Goal: Navigation & Orientation: Find specific page/section

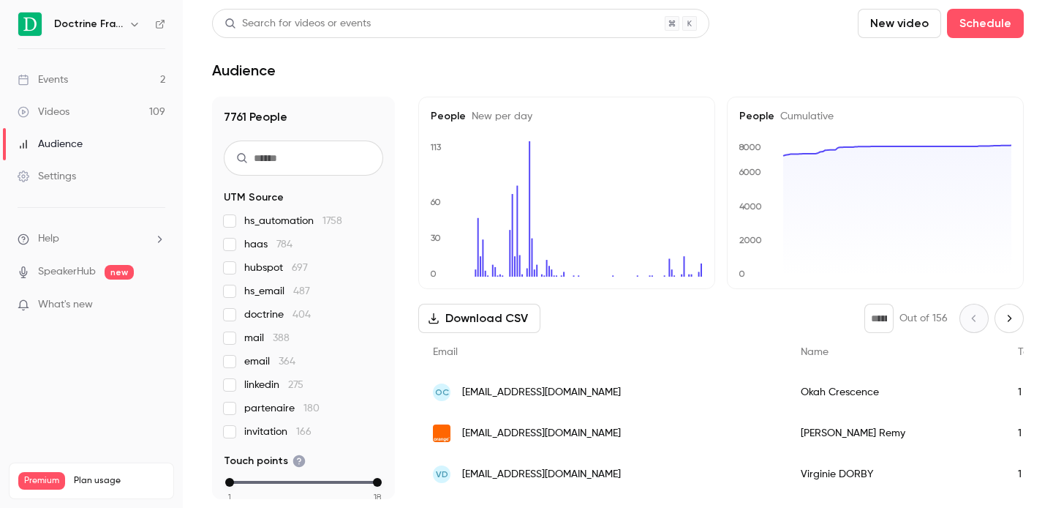
click at [134, 22] on icon "button" at bounding box center [135, 24] width 12 height 12
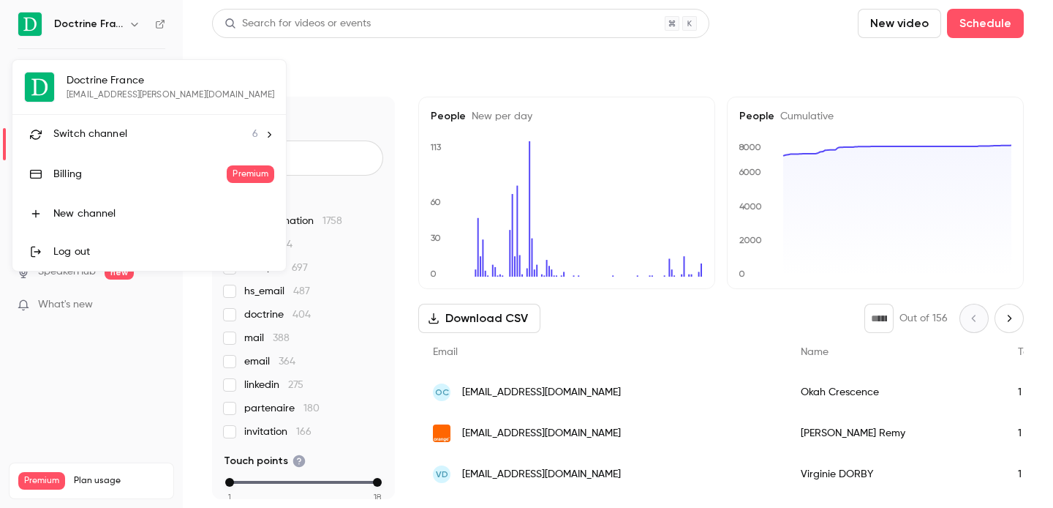
click at [132, 115] on li "Switch channel 6" at bounding box center [149, 134] width 274 height 39
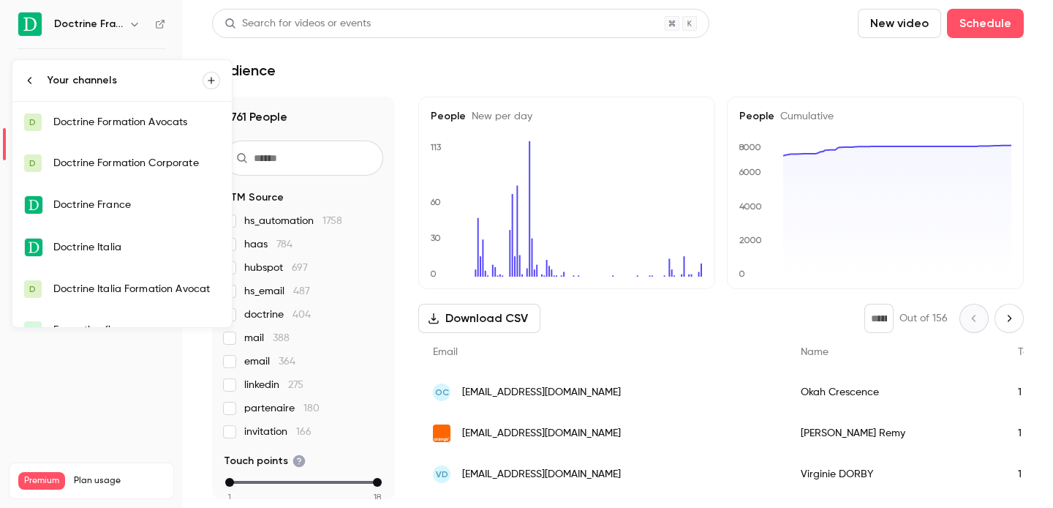
scroll to position [23, 0]
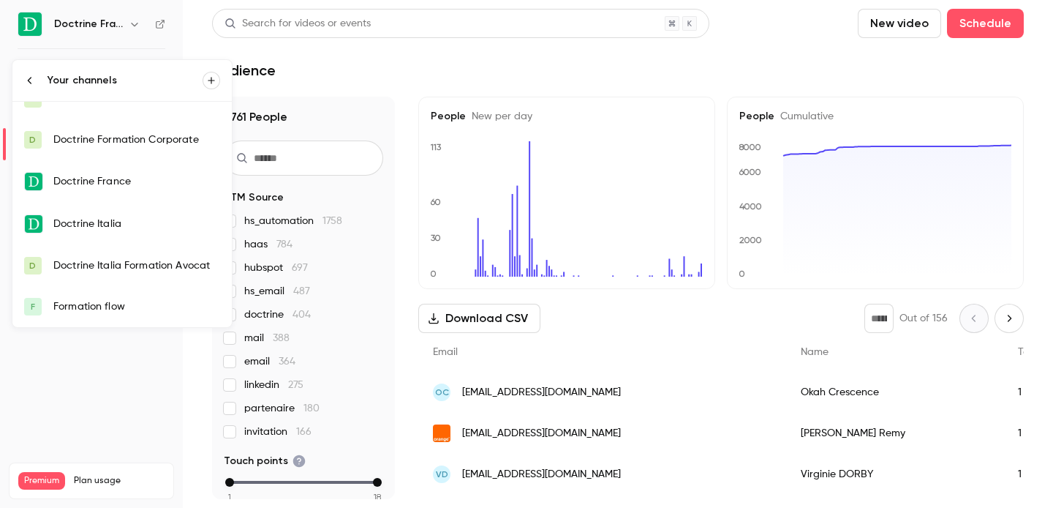
click at [122, 296] on link "F Formation flow" at bounding box center [121, 306] width 219 height 41
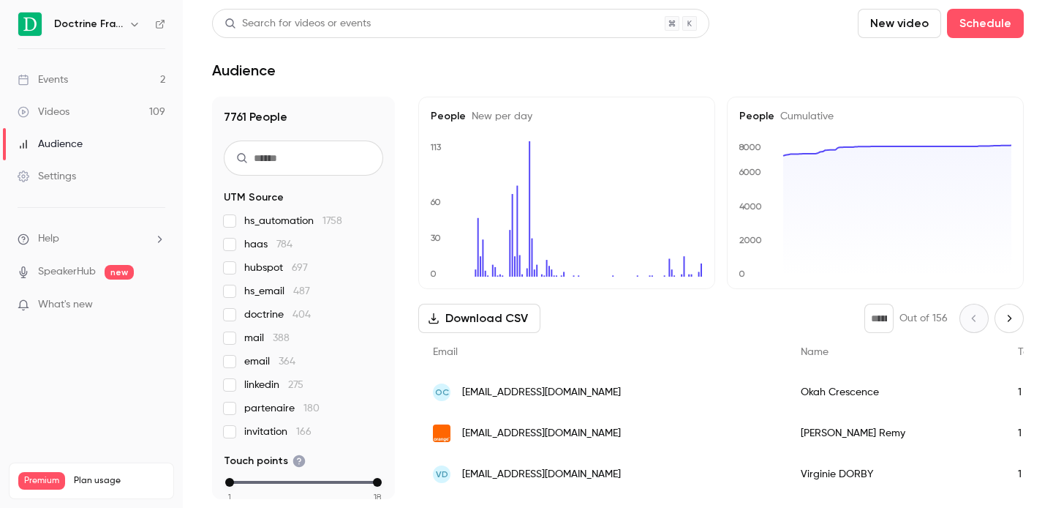
click at [138, 26] on icon "button" at bounding box center [135, 24] width 12 height 12
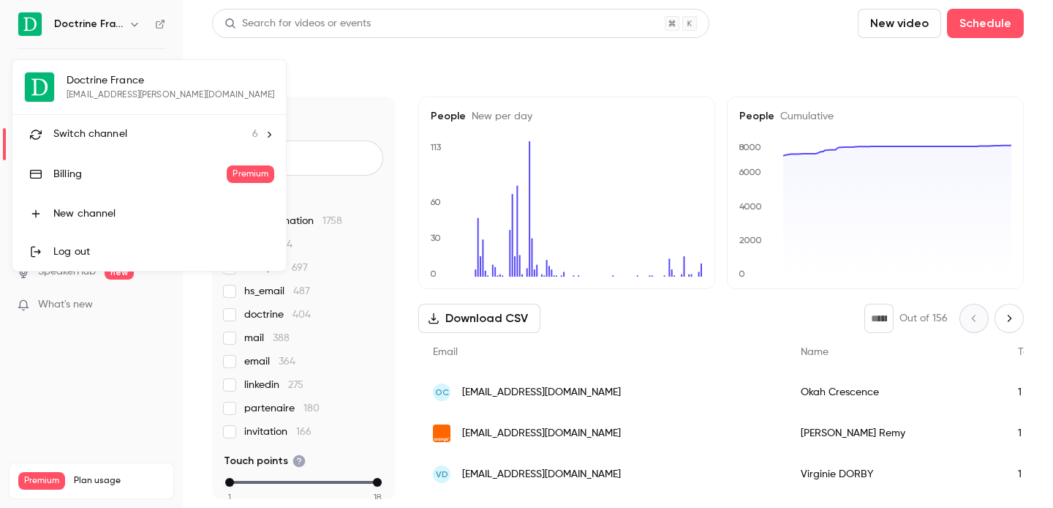
click at [117, 138] on span "Switch channel" at bounding box center [90, 134] width 74 height 15
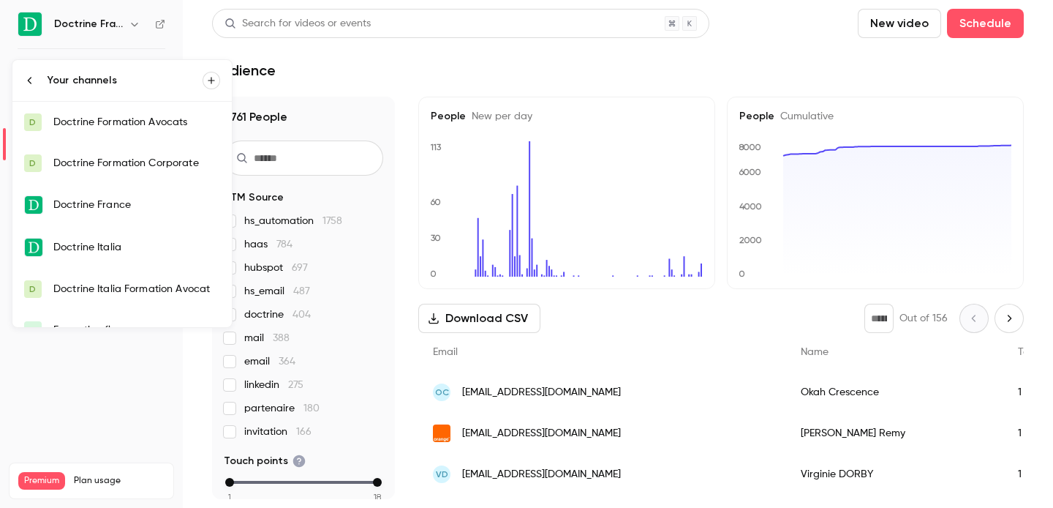
scroll to position [23, 0]
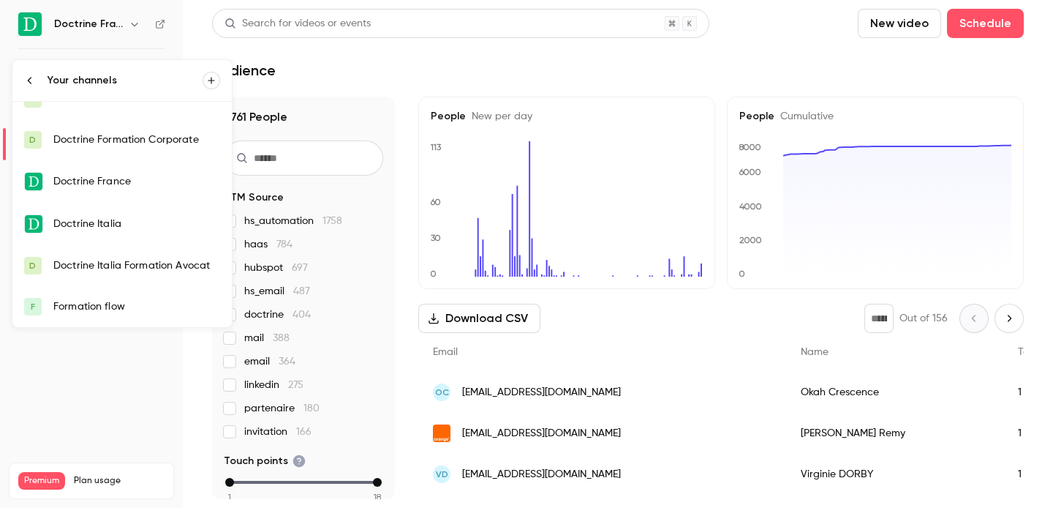
click at [110, 312] on div "Formation flow" at bounding box center [136, 306] width 167 height 15
